Goal: Task Accomplishment & Management: Understand process/instructions

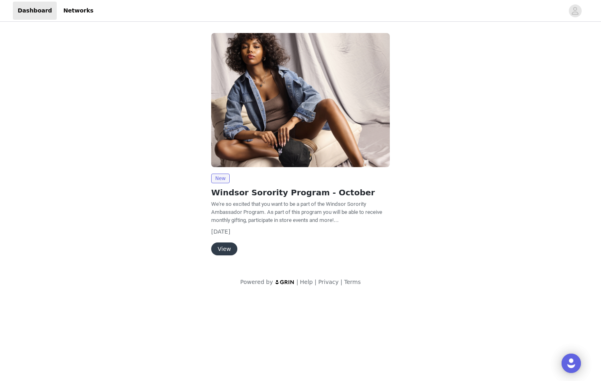
click at [223, 242] on button "View" at bounding box center [224, 248] width 26 height 13
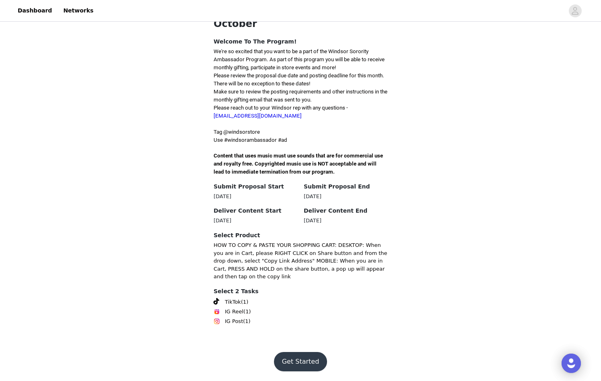
scroll to position [231, 0]
click at [298, 361] on button "Get Started" at bounding box center [301, 361] width 54 height 19
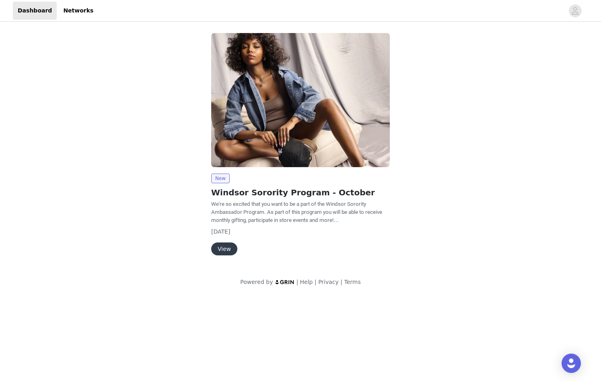
click at [221, 242] on button "View" at bounding box center [224, 248] width 26 height 13
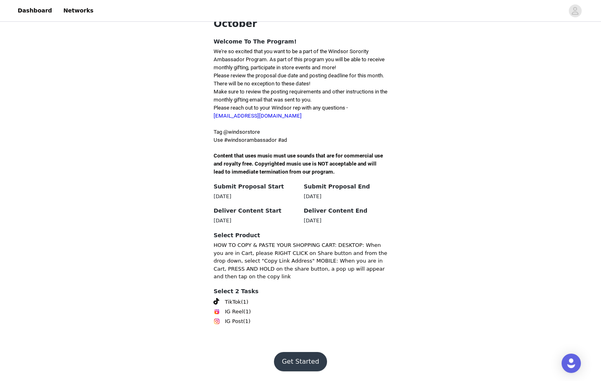
scroll to position [231, 0]
click at [296, 358] on button "Get Started" at bounding box center [301, 361] width 54 height 19
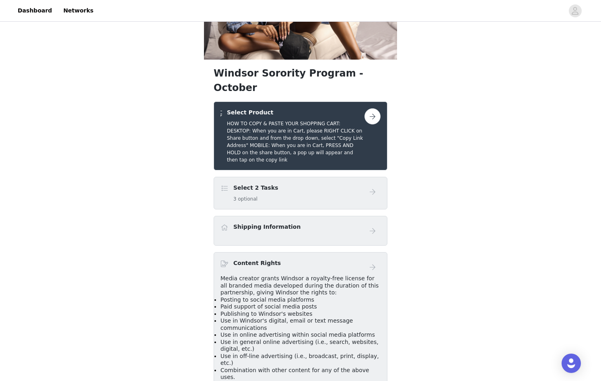
scroll to position [97, 0]
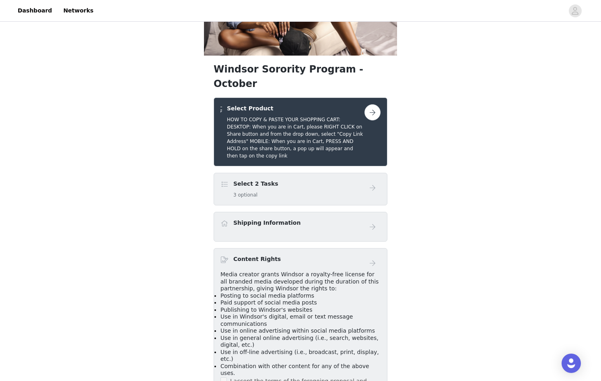
click at [381, 158] on div "Select Product HOW TO COPY & PASTE YOUR SHOPPING CART: DESKTOP: When you are in…" at bounding box center [301, 131] width 174 height 69
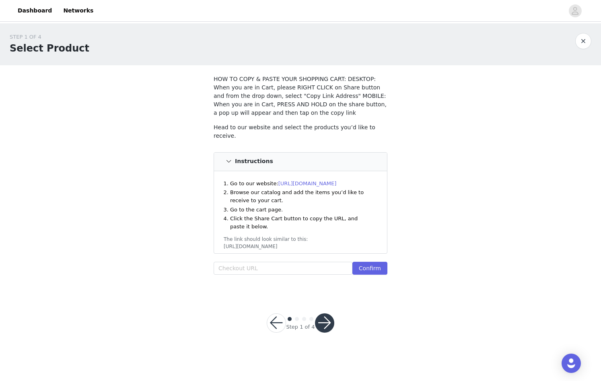
click at [308, 180] on link "[URL][DOMAIN_NAME]" at bounding box center [308, 183] width 58 height 6
